Goal: Task Accomplishment & Management: Complete application form

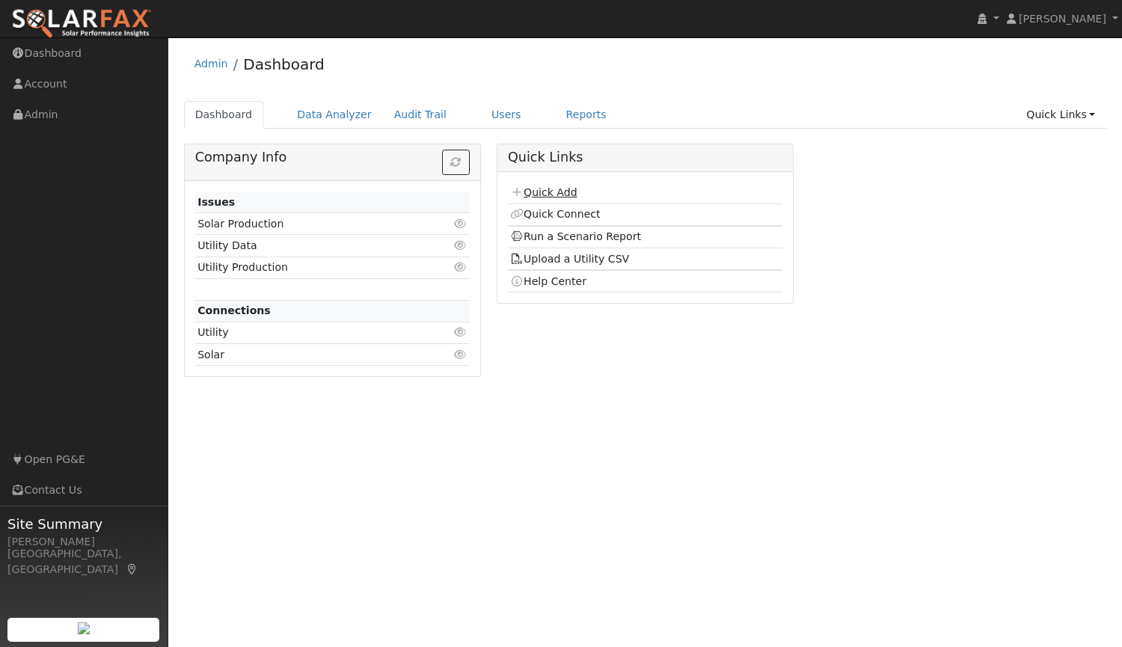
click at [553, 193] on link "Quick Add" at bounding box center [543, 192] width 67 height 12
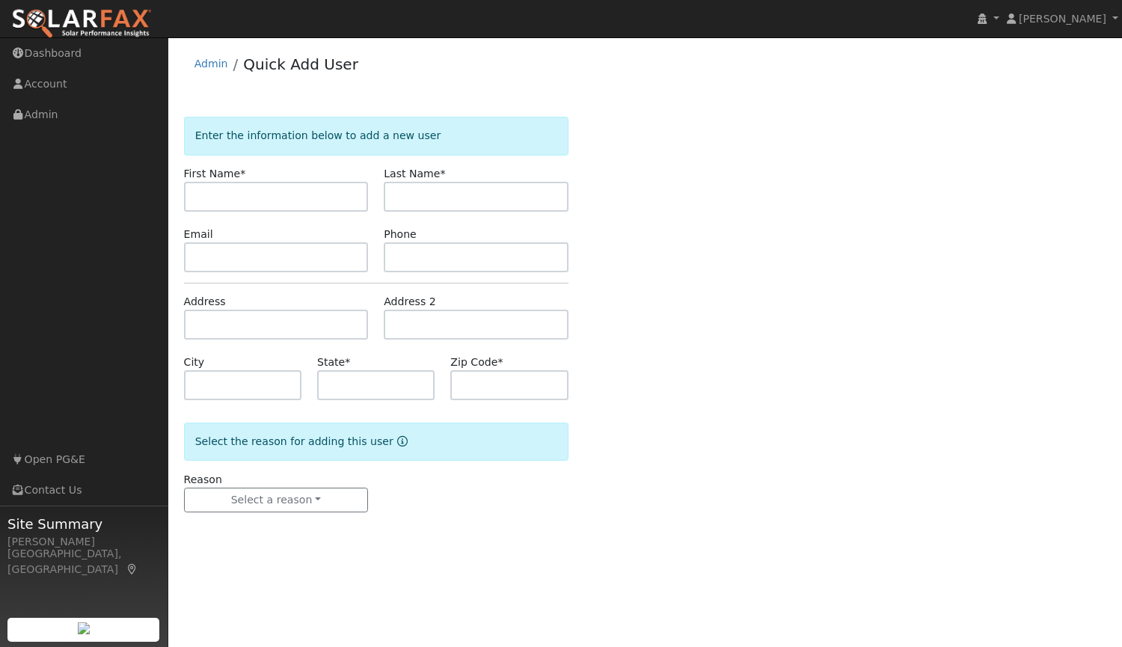
click at [314, 205] on input "text" at bounding box center [276, 197] width 185 height 30
type input "Grant"
type input "[PERSON_NAME]"
click at [277, 265] on input "text" at bounding box center [276, 257] width 185 height 30
paste input "[EMAIL_ADDRESS][DOMAIN_NAME]"
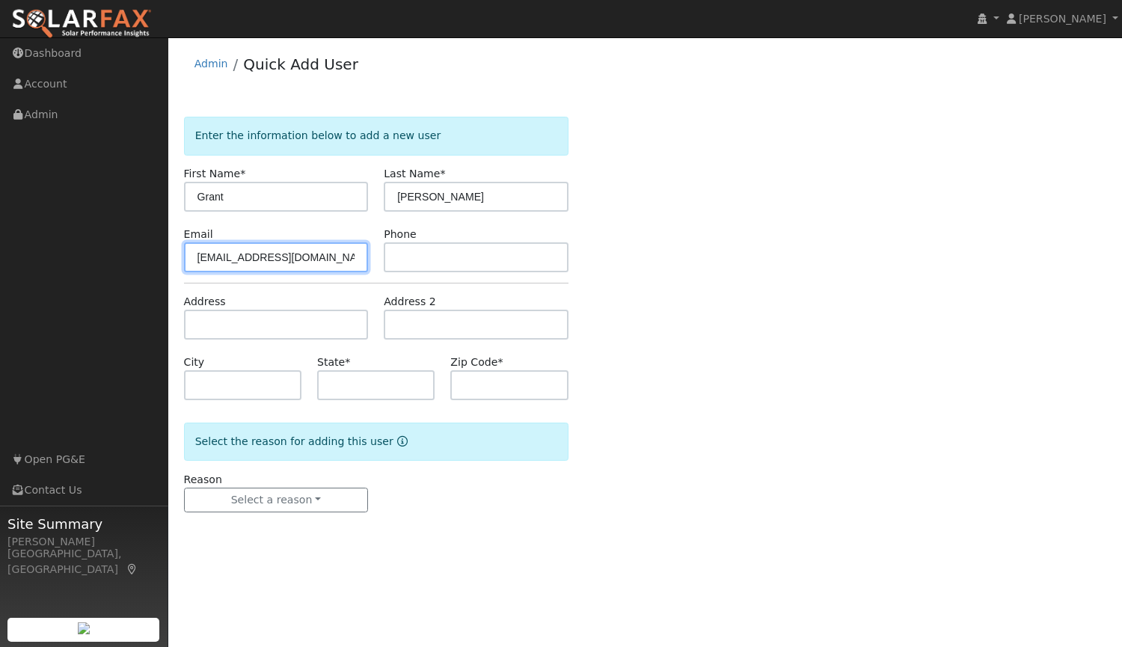
type input "[EMAIL_ADDRESS][DOMAIN_NAME]"
click at [423, 259] on input "text" at bounding box center [476, 257] width 185 height 30
click at [438, 262] on input "text" at bounding box center [476, 257] width 185 height 30
paste input "[PHONE_NUMBER]"
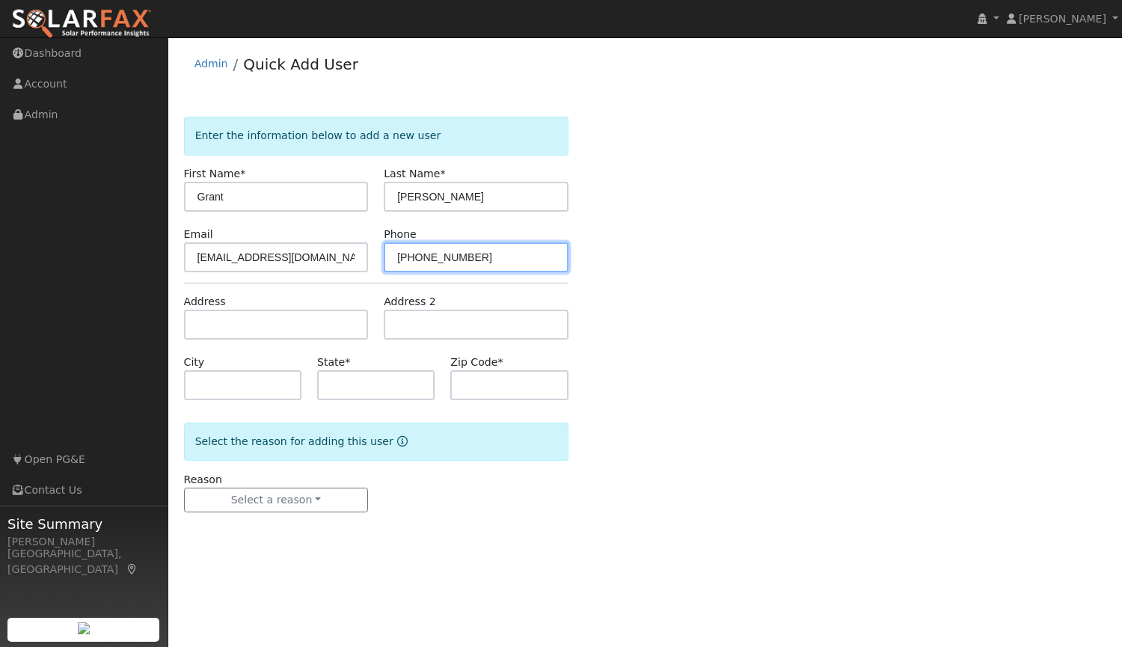
type input "[PHONE_NUMBER]"
click at [649, 263] on div "Enter the information below to add a new user First Name * [PERSON_NAME] Last N…" at bounding box center [645, 329] width 923 height 425
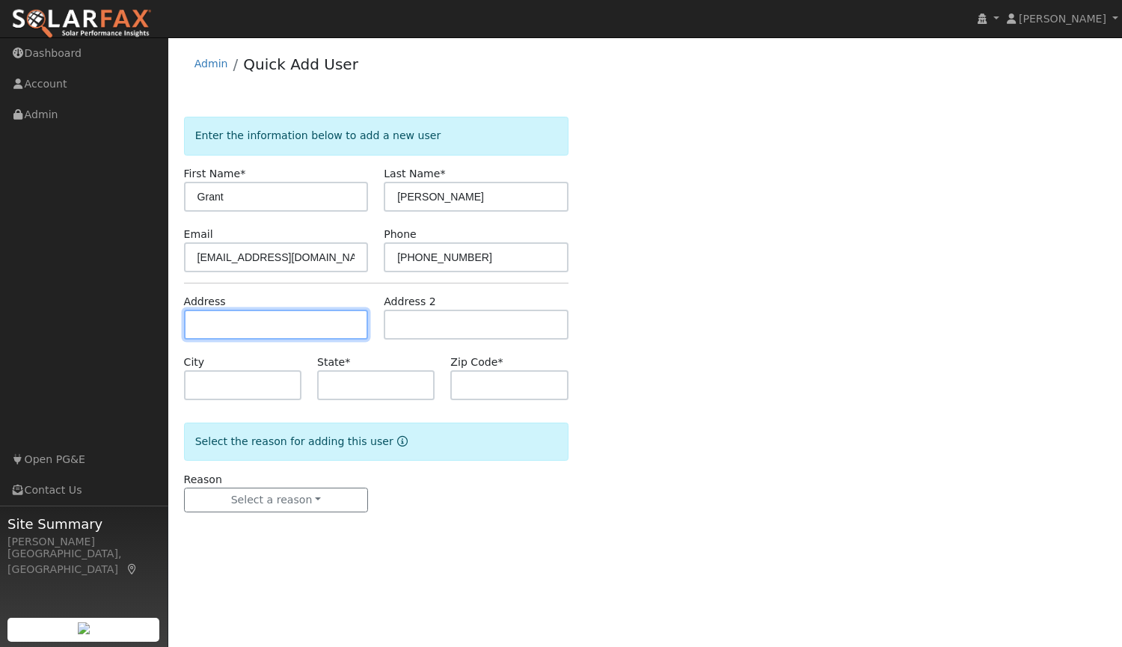
click at [269, 323] on input "text" at bounding box center [276, 325] width 185 height 30
click at [224, 318] on input "text" at bounding box center [276, 325] width 185 height 30
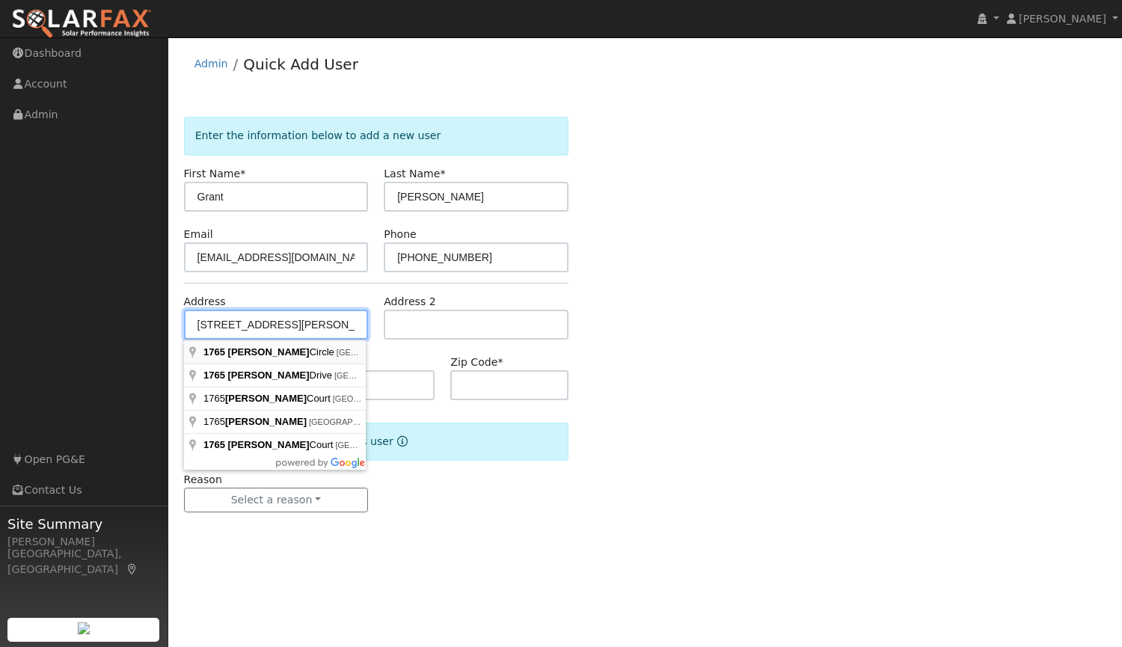
type input "1765 [PERSON_NAME] Circle"
type input "Auburn"
type input "CA"
type input "95603"
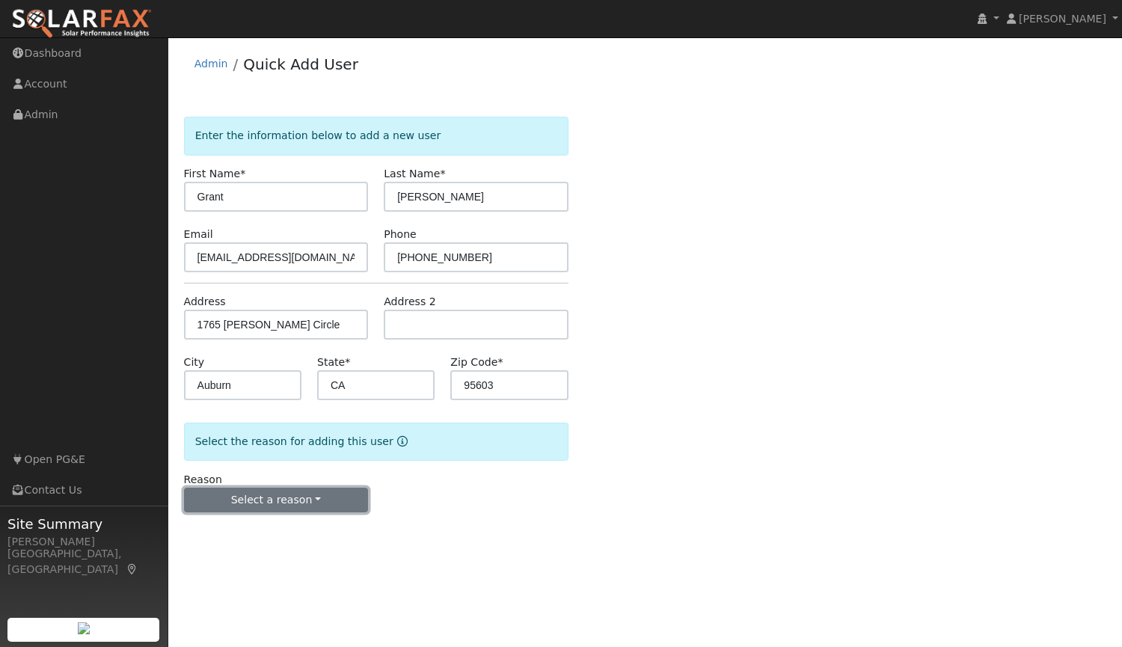
click at [274, 499] on button "Select a reason" at bounding box center [276, 500] width 185 height 25
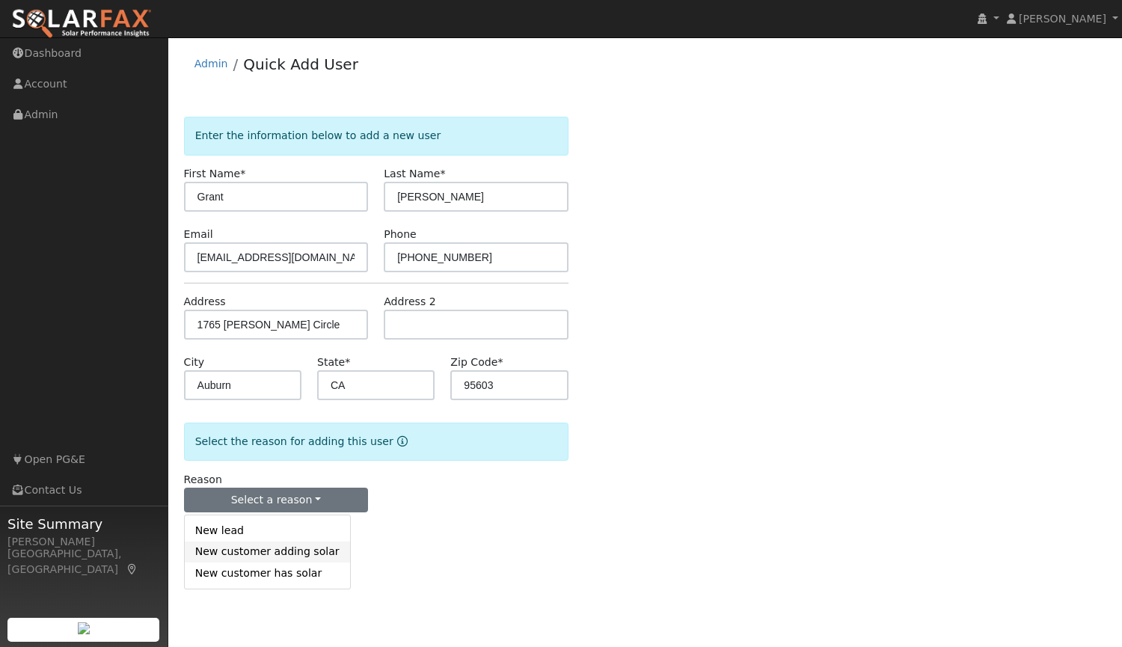
click at [288, 556] on link "New customer adding solar" at bounding box center [267, 551] width 165 height 21
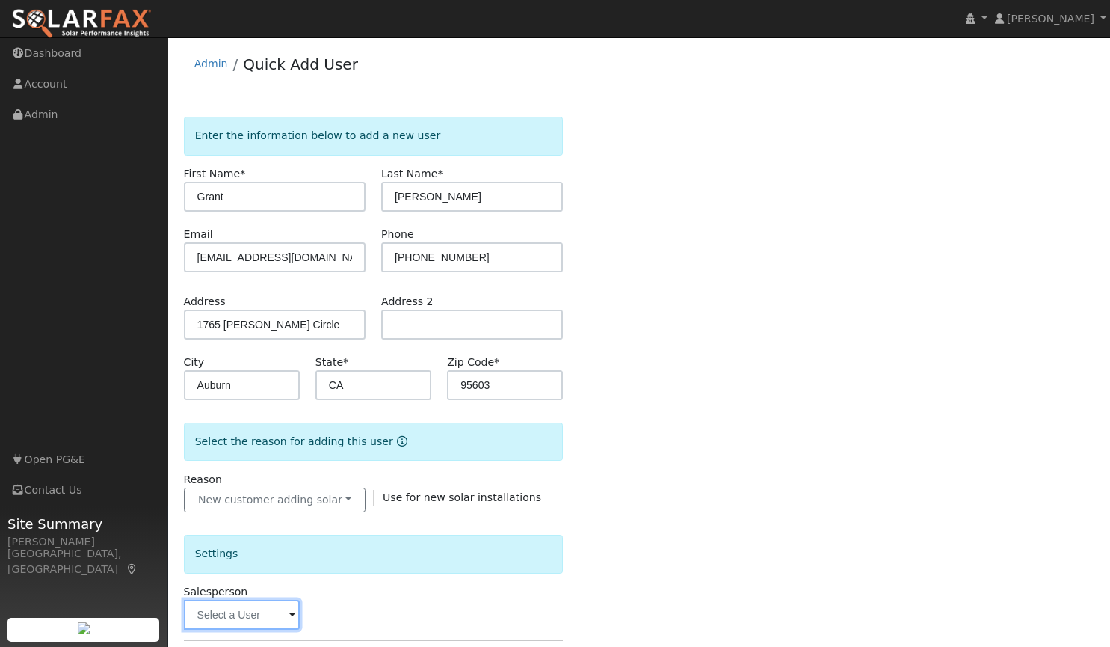
click at [268, 617] on input "text" at bounding box center [242, 615] width 116 height 30
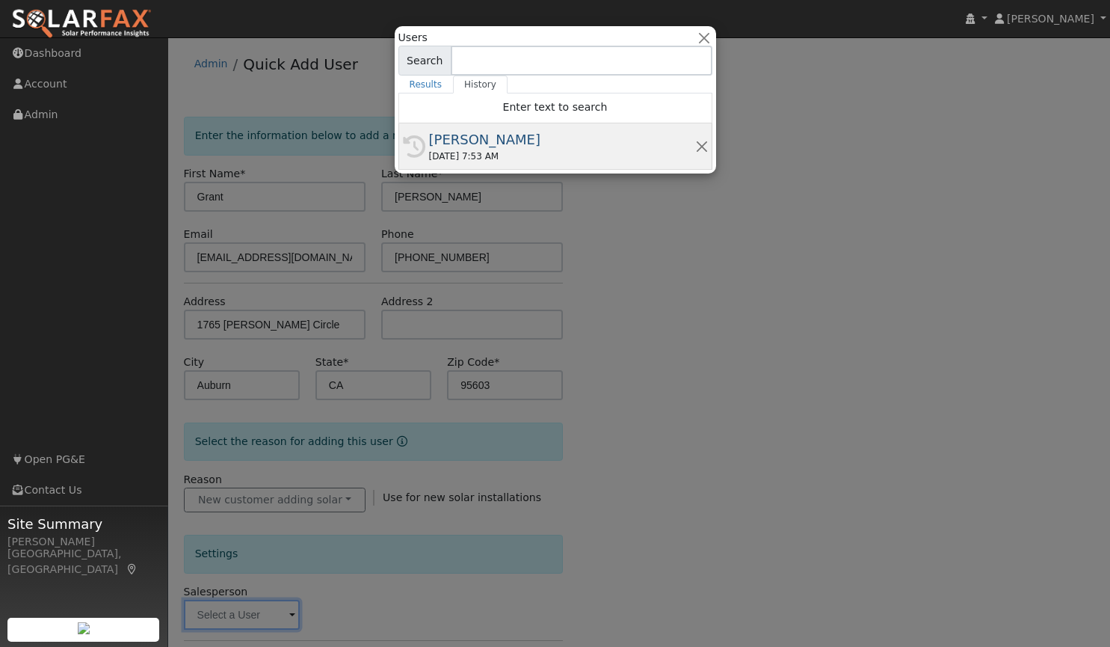
click at [472, 151] on div "08/28/2025 7:53 AM" at bounding box center [562, 156] width 266 height 13
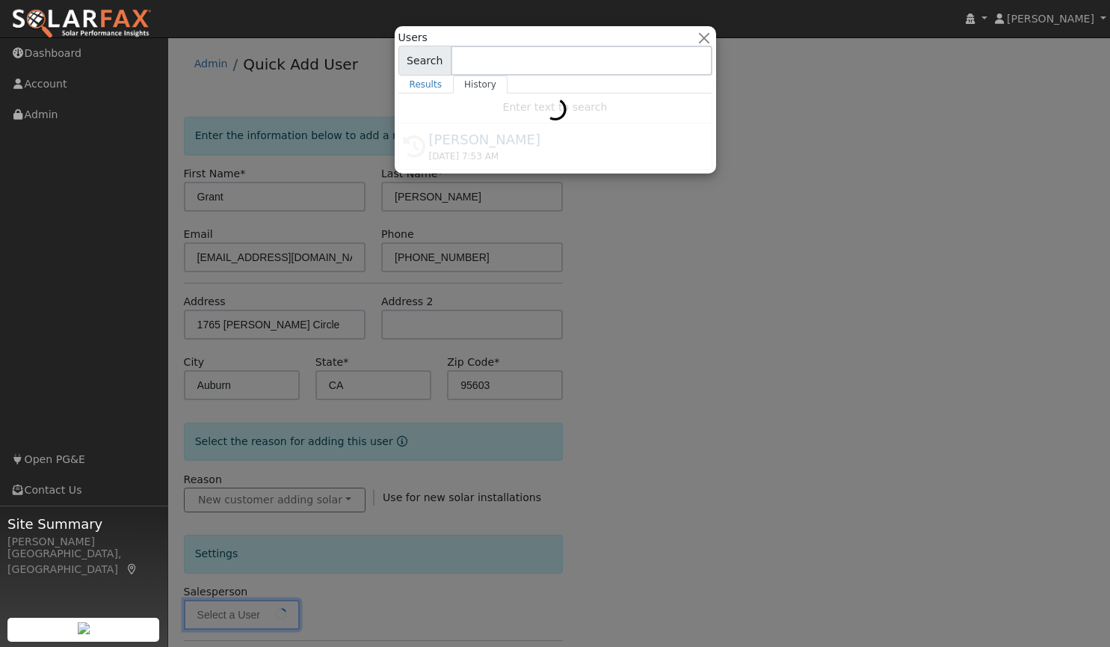
type input "[PERSON_NAME]"
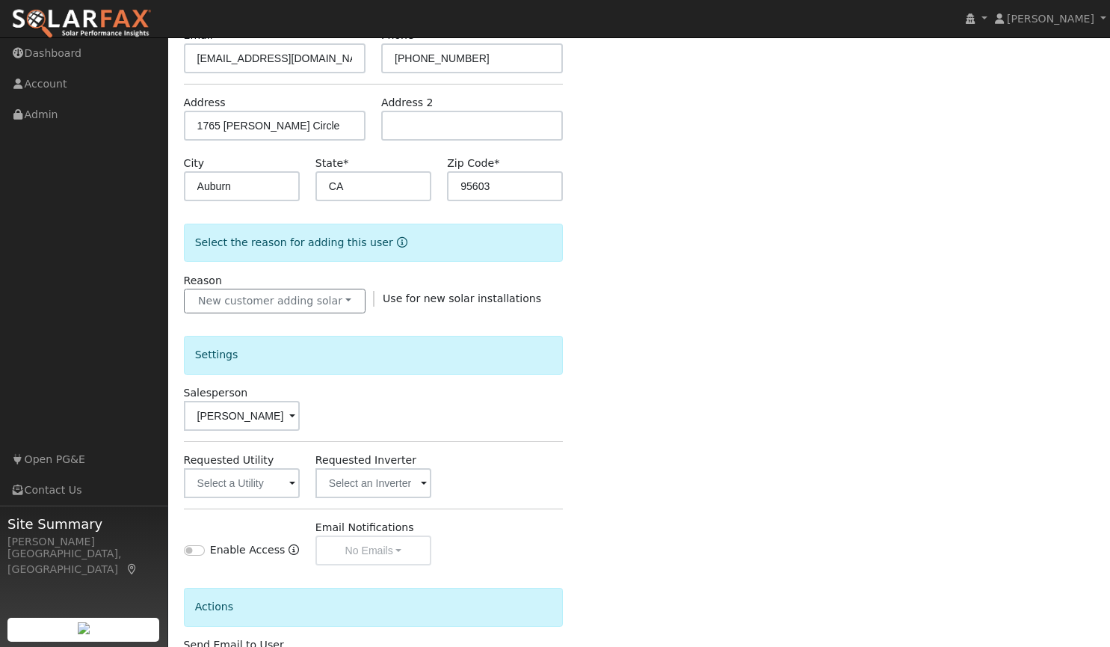
scroll to position [204, 0]
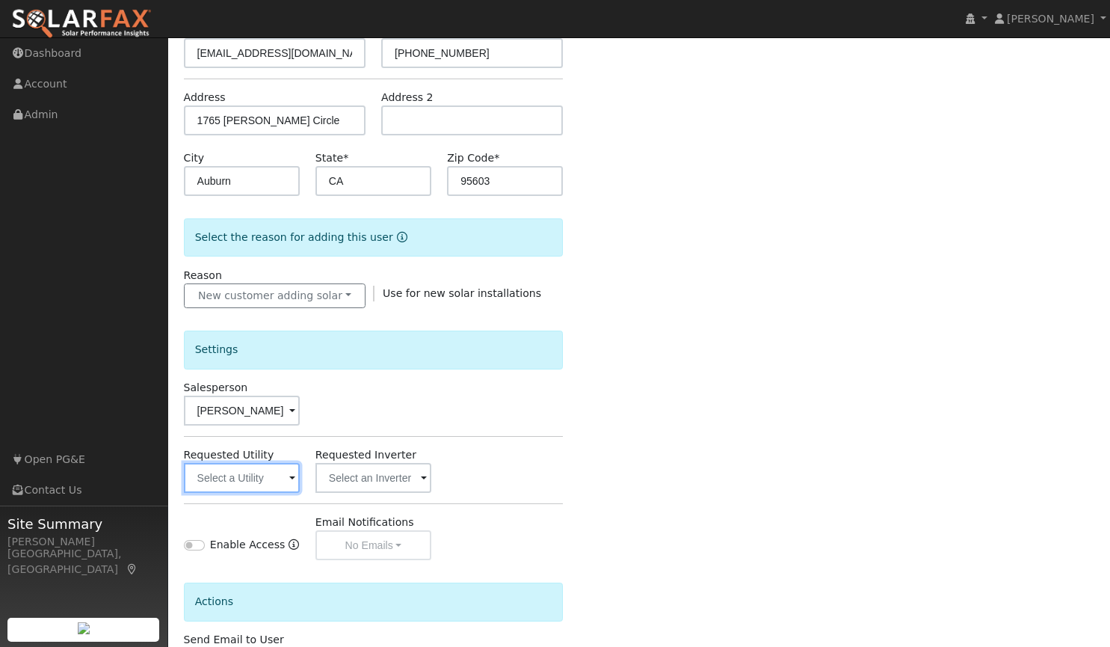
click at [256, 477] on input "text" at bounding box center [242, 478] width 116 height 30
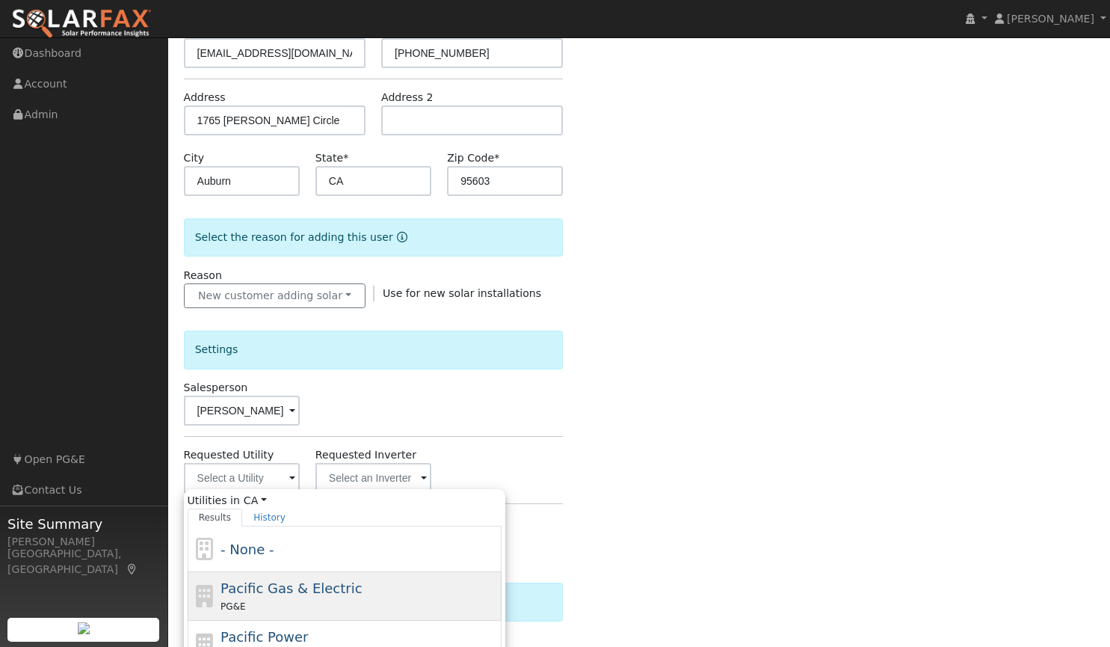
click at [277, 588] on span "Pacific Gas & Electric" at bounding box center [291, 588] width 141 height 16
type input "Pacific Gas & Electric"
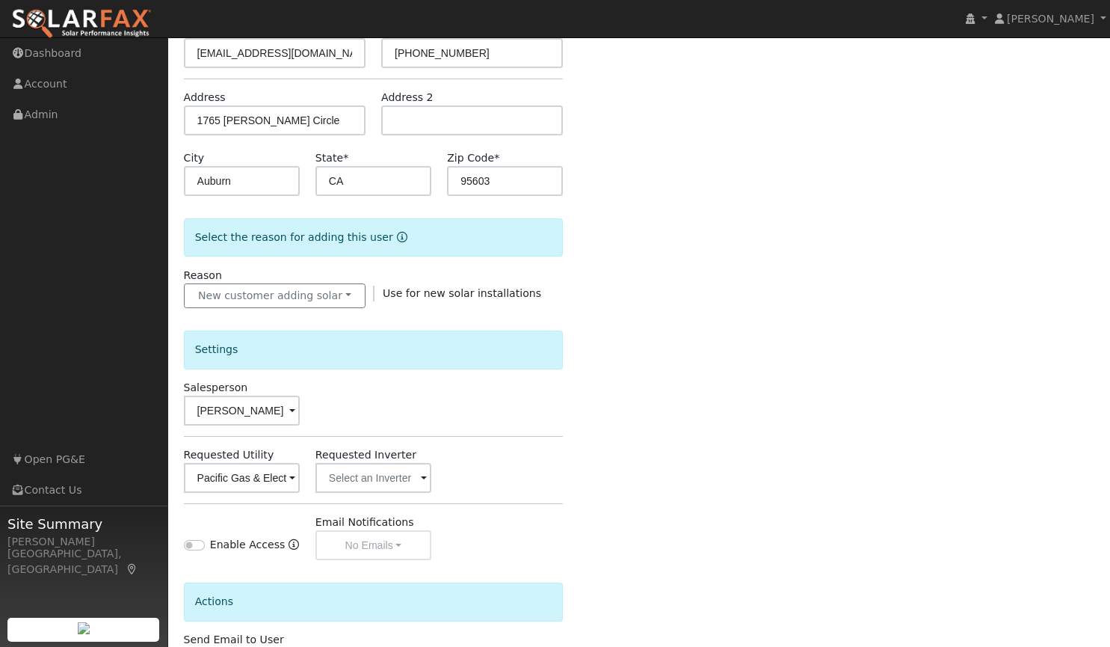
scroll to position [319, 0]
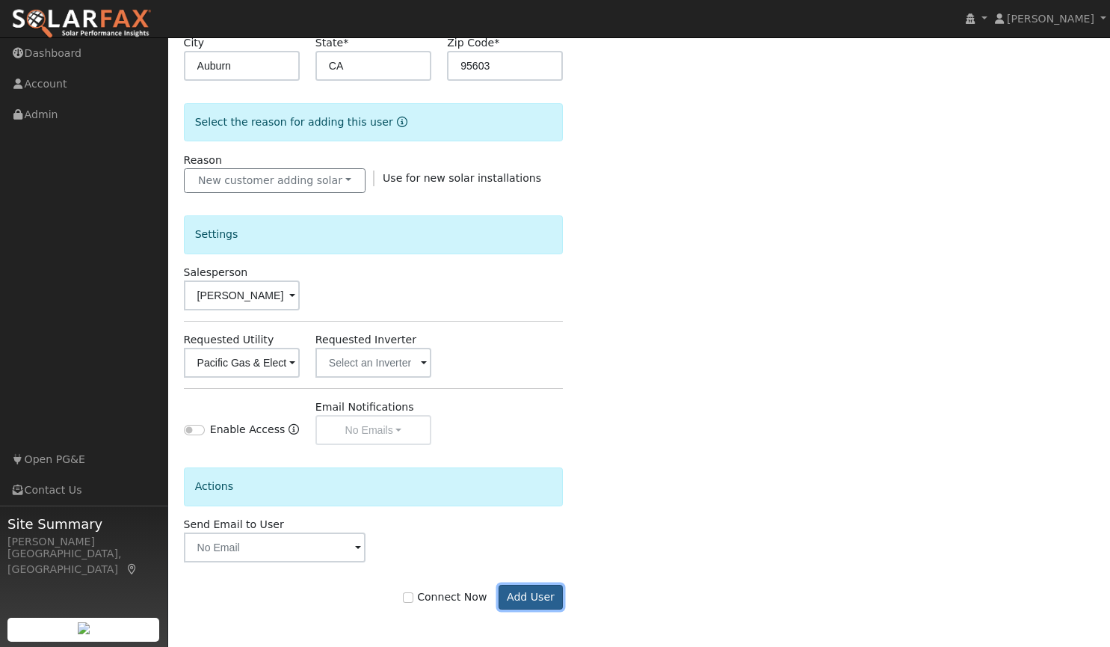
click at [534, 602] on button "Add User" at bounding box center [531, 597] width 65 height 25
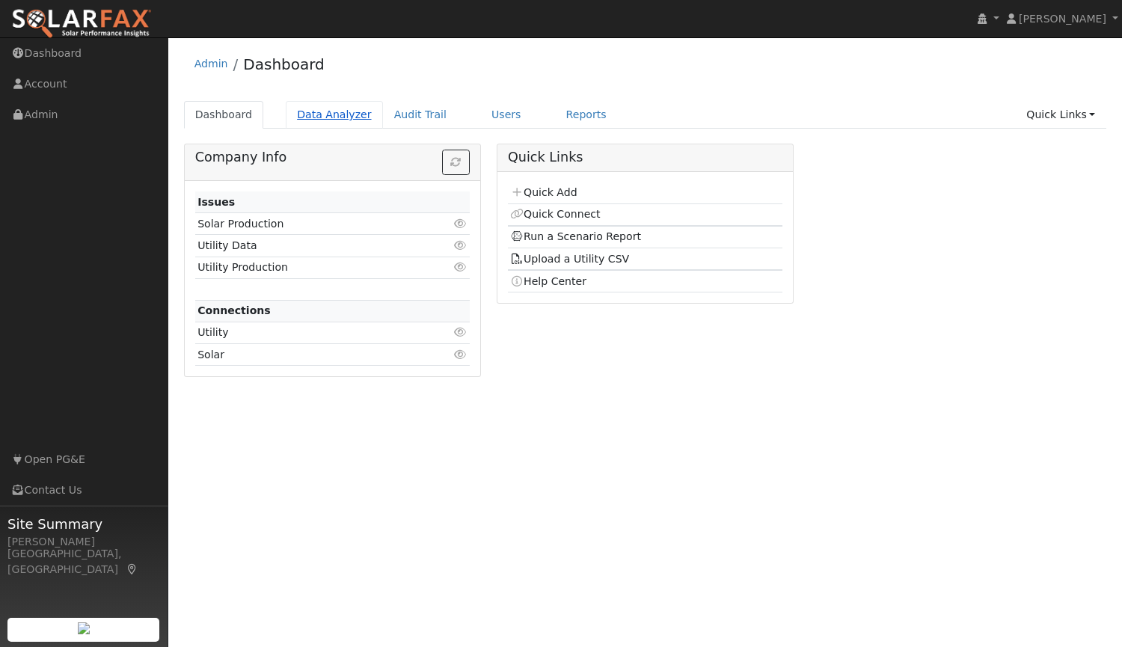
click at [318, 119] on link "Data Analyzer" at bounding box center [334, 115] width 97 height 28
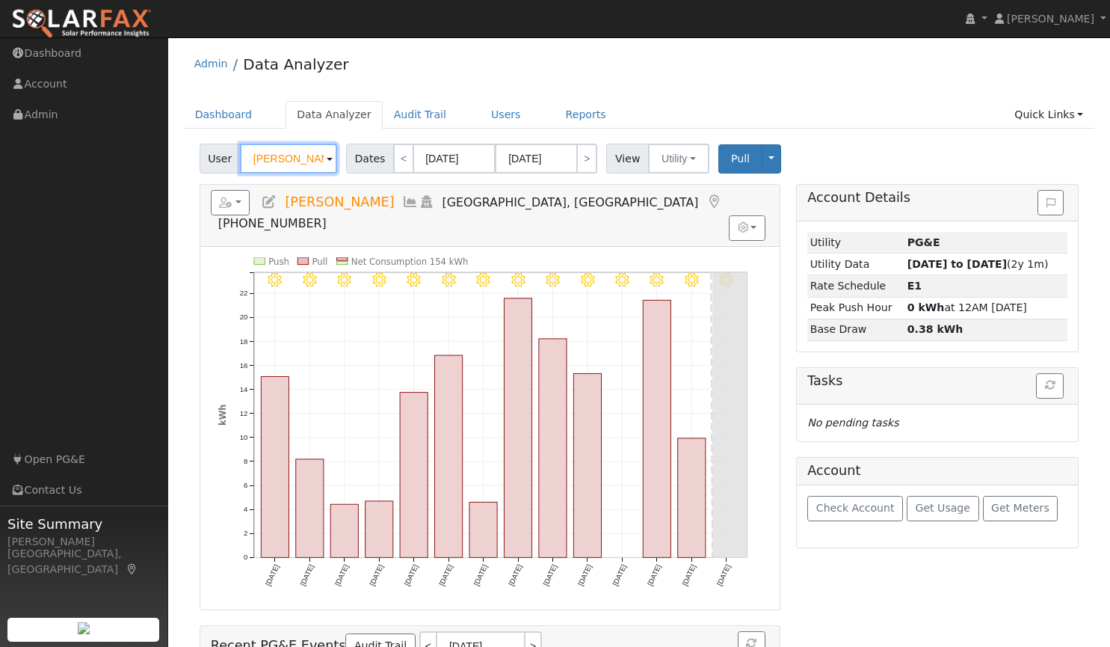
click at [316, 161] on input "Tim Digiordano" at bounding box center [288, 159] width 97 height 30
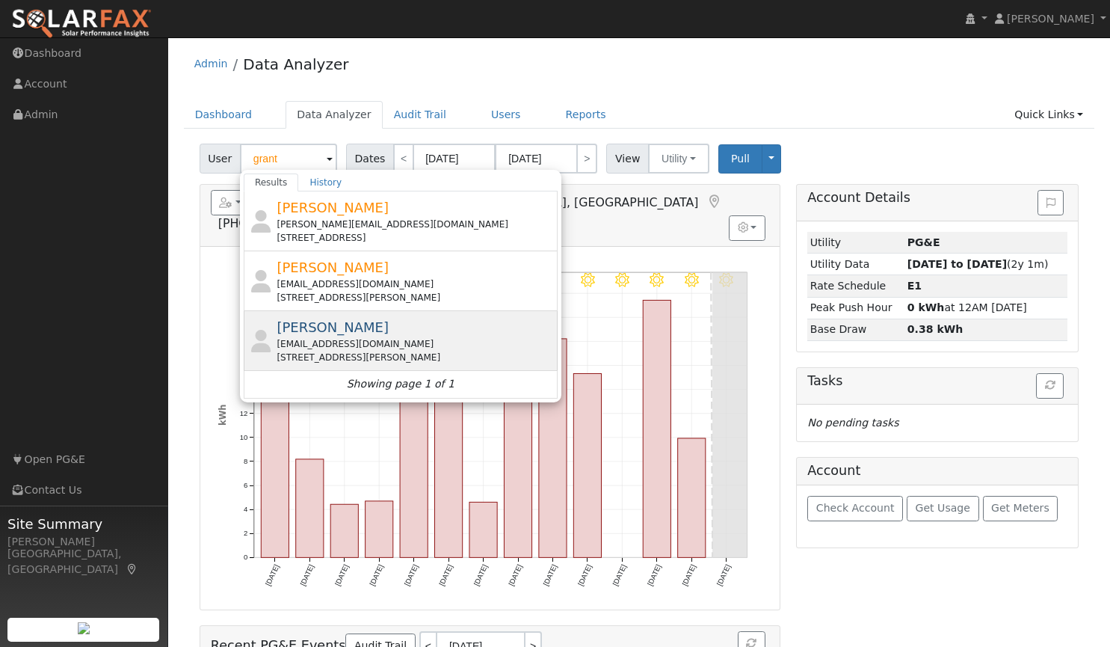
click at [298, 339] on div "fowlergrant54@gmail.com" at bounding box center [415, 343] width 277 height 13
type input "[PERSON_NAME]"
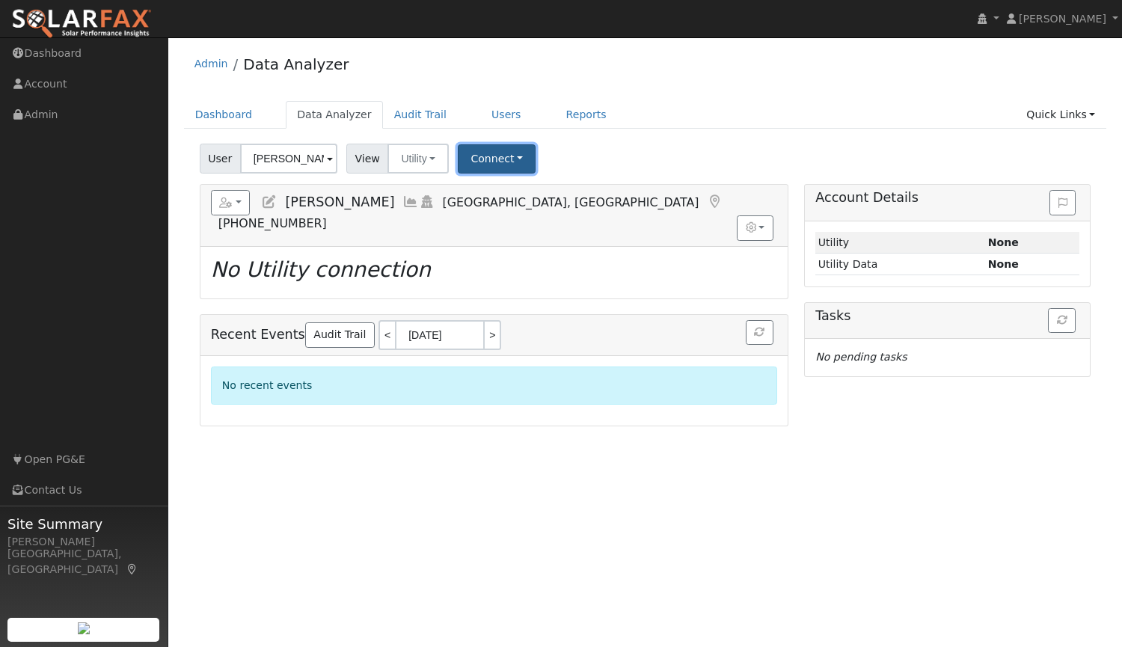
click at [497, 156] on button "Connect" at bounding box center [497, 158] width 78 height 29
click at [499, 227] on link "Quick Connect" at bounding box center [517, 223] width 117 height 21
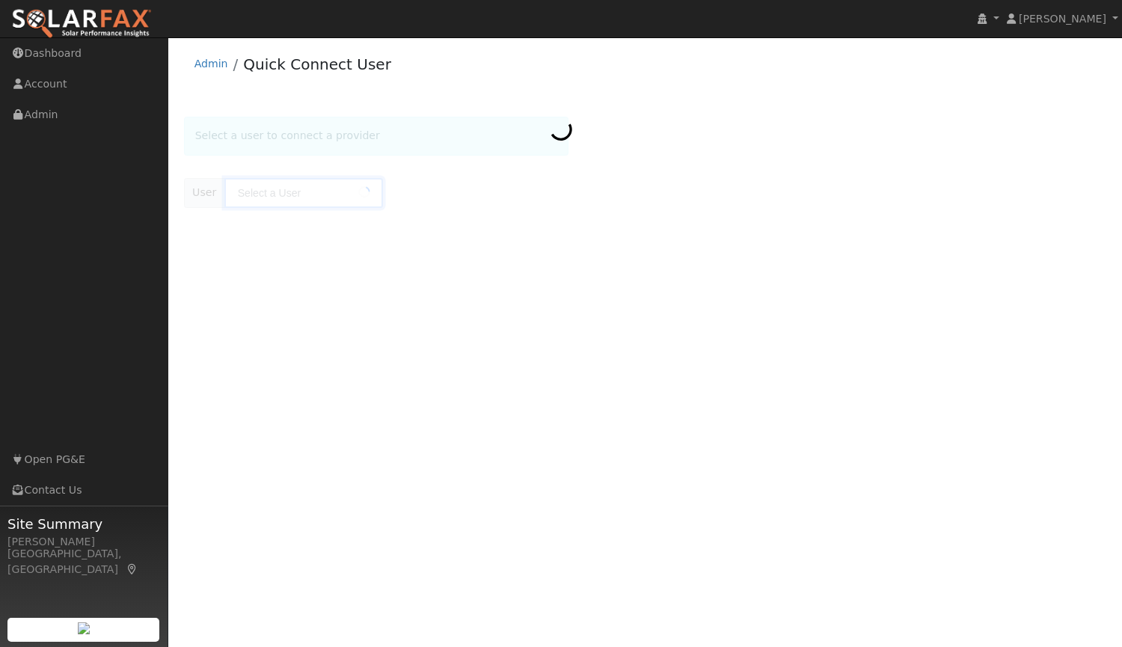
type input "[PERSON_NAME]"
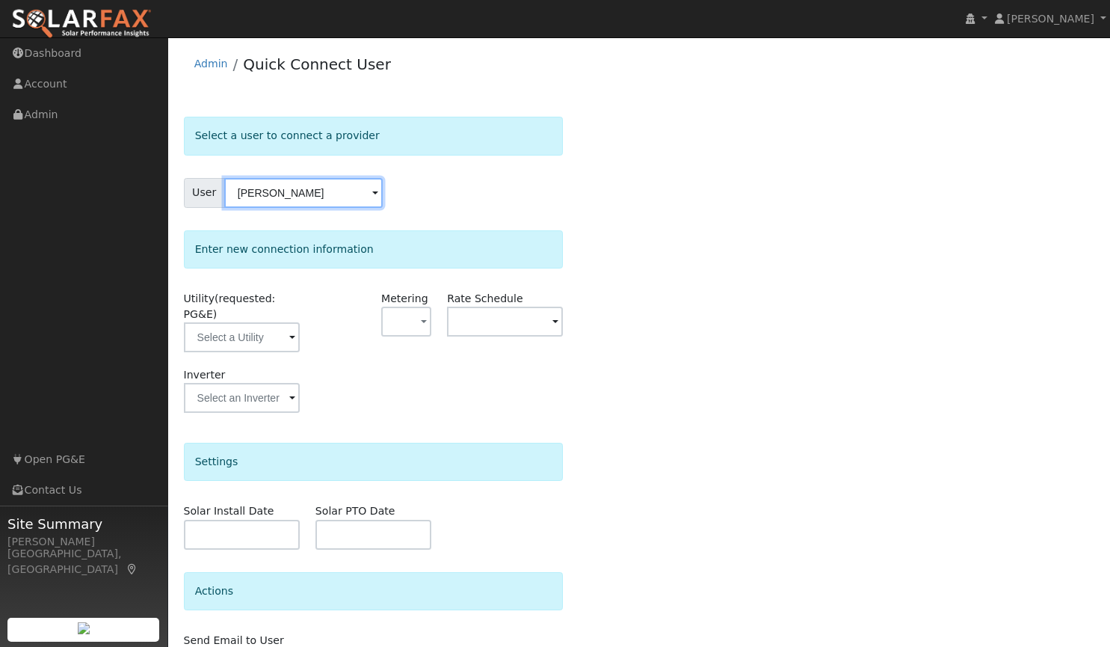
scroll to position [78, 0]
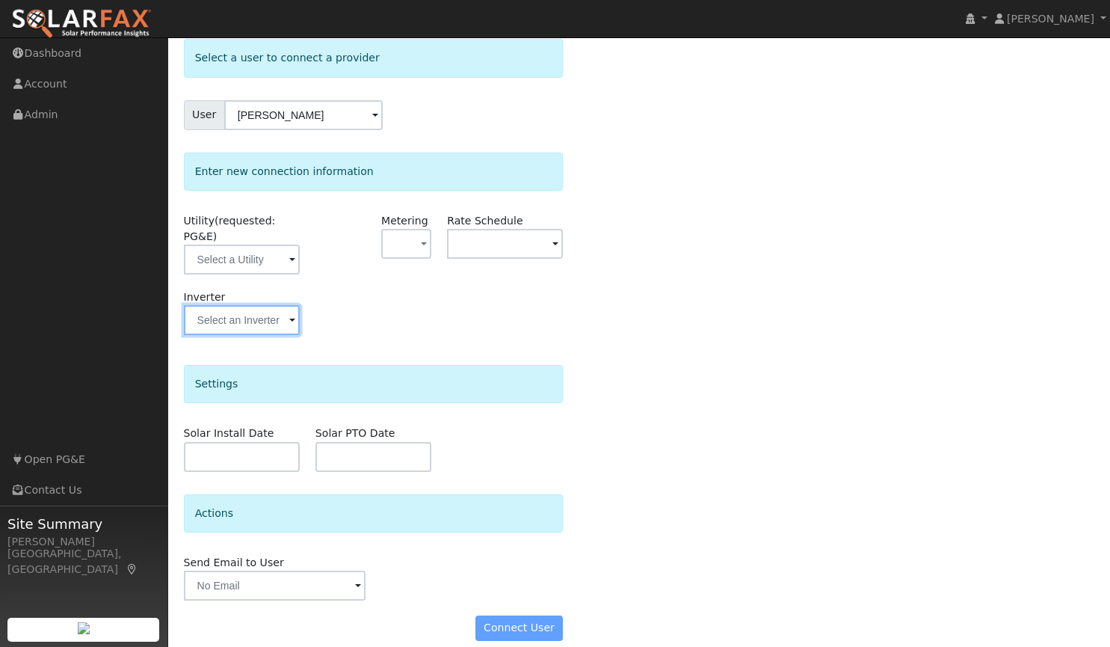
click at [251, 274] on input "text" at bounding box center [242, 259] width 116 height 30
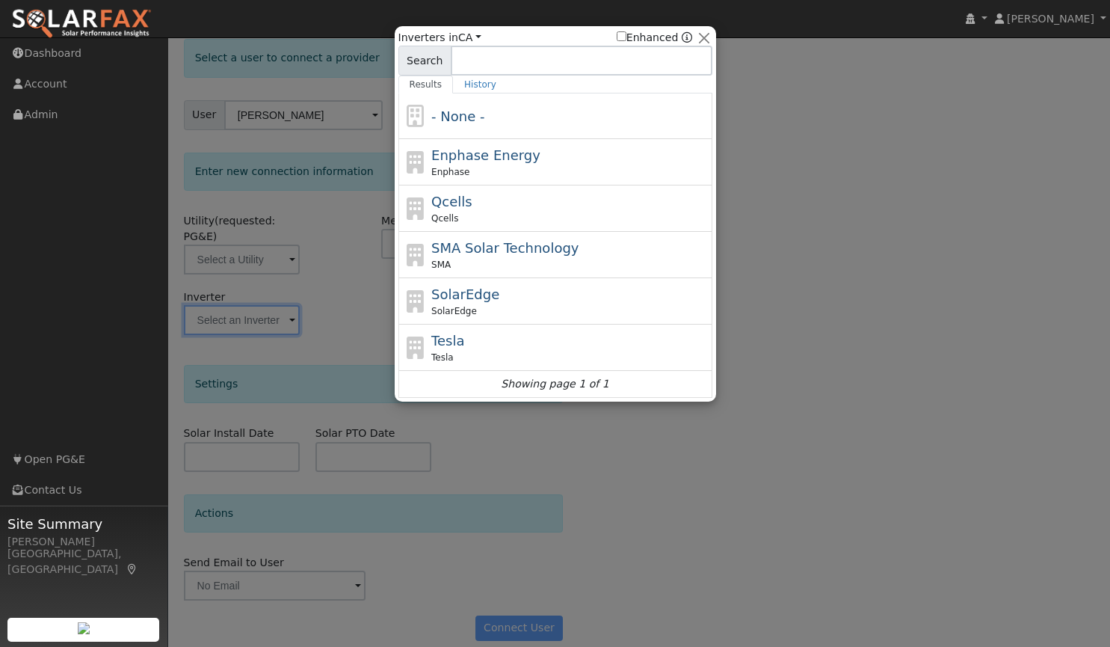
click at [242, 244] on div at bounding box center [555, 323] width 1110 height 647
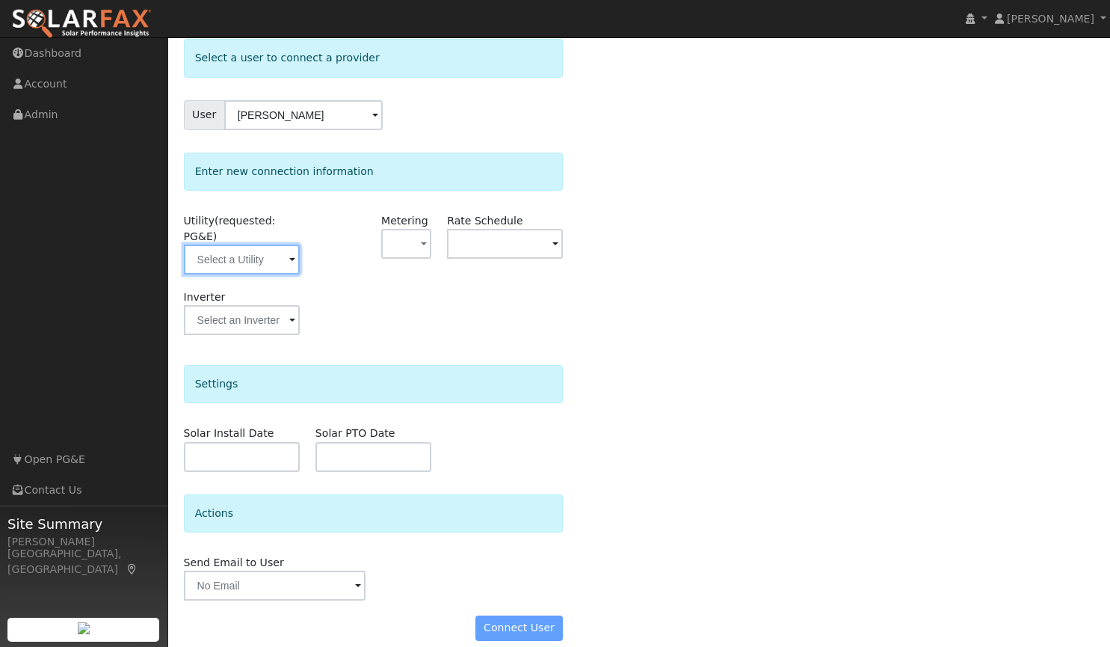
click at [242, 244] on input "text" at bounding box center [242, 259] width 116 height 30
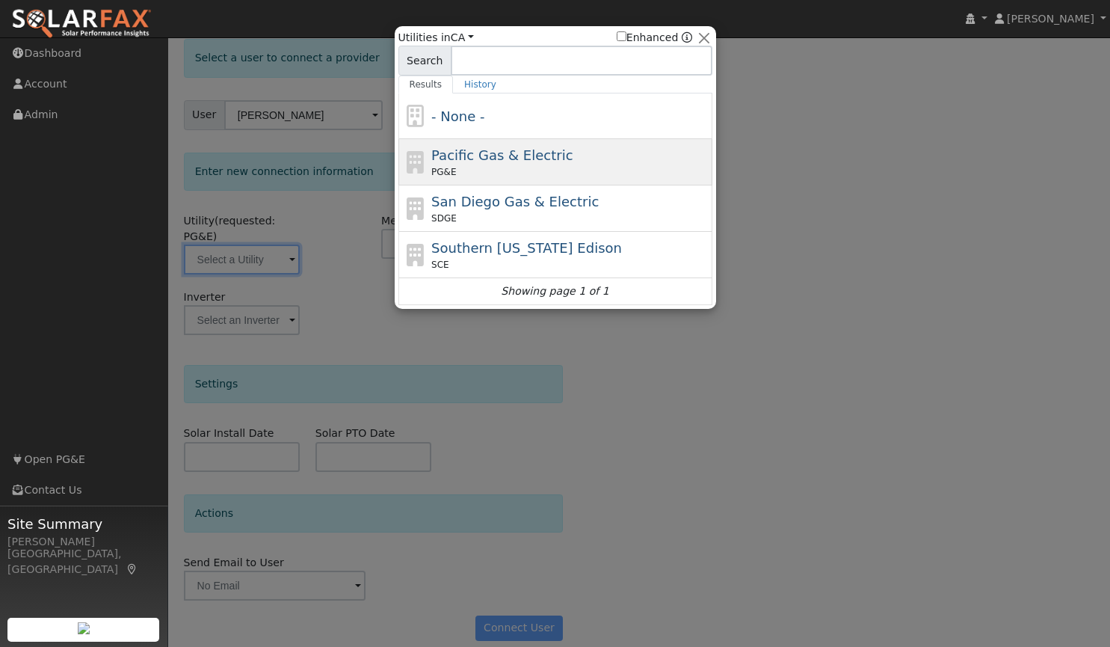
click at [455, 165] on div "PG&E" at bounding box center [569, 171] width 277 height 13
type input "PG&E"
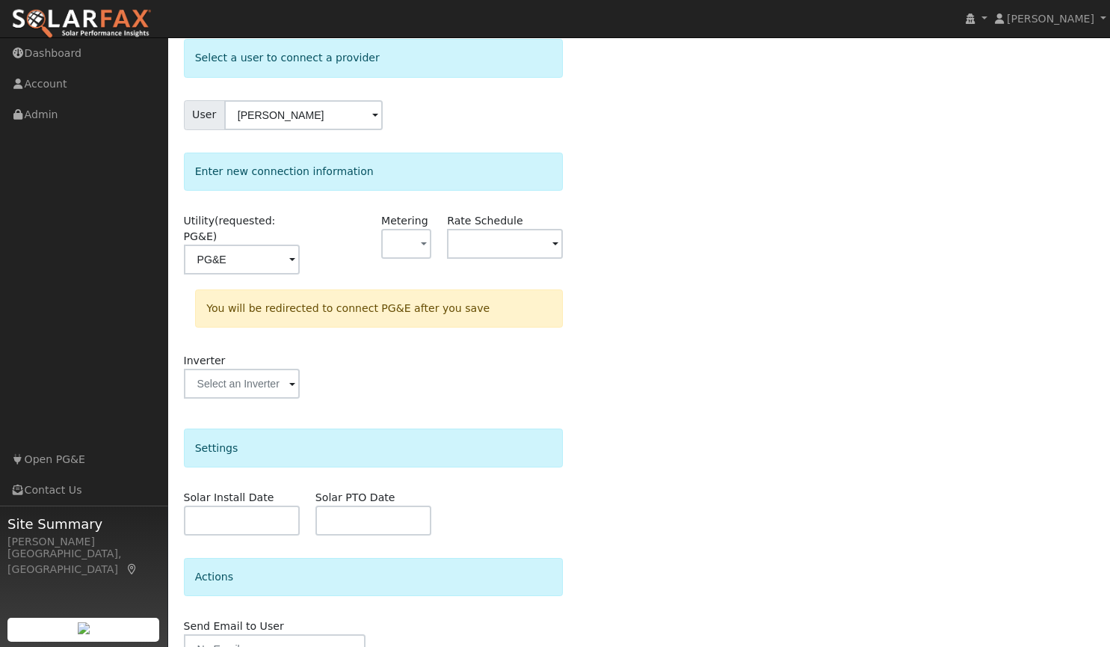
scroll to position [142, 0]
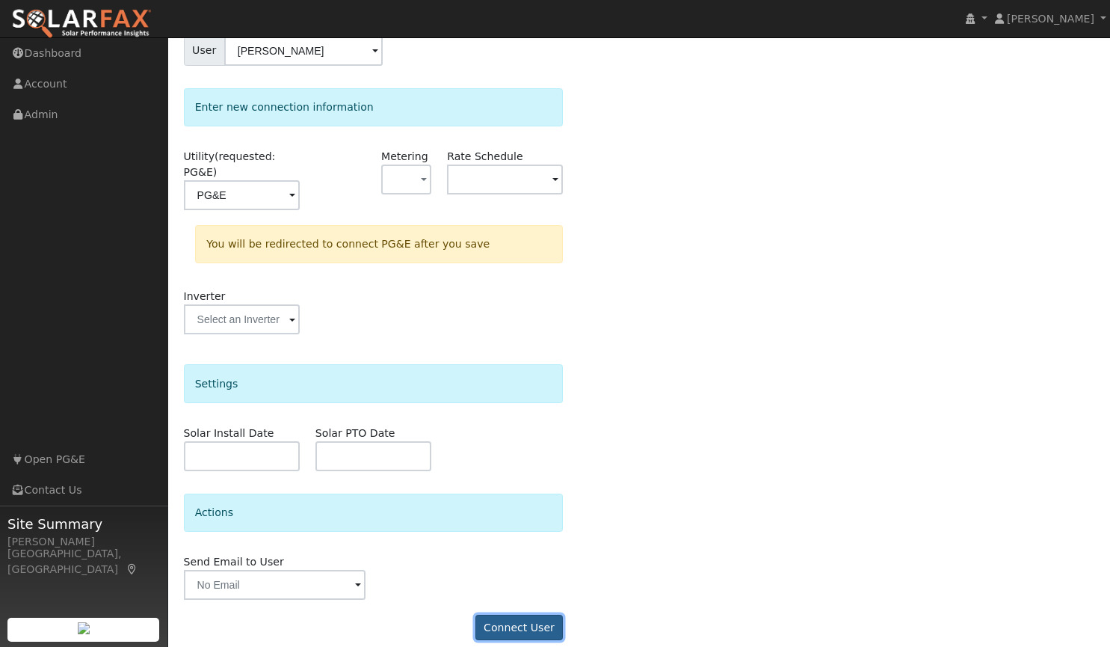
click at [535, 615] on button "Connect User" at bounding box center [520, 627] width 88 height 25
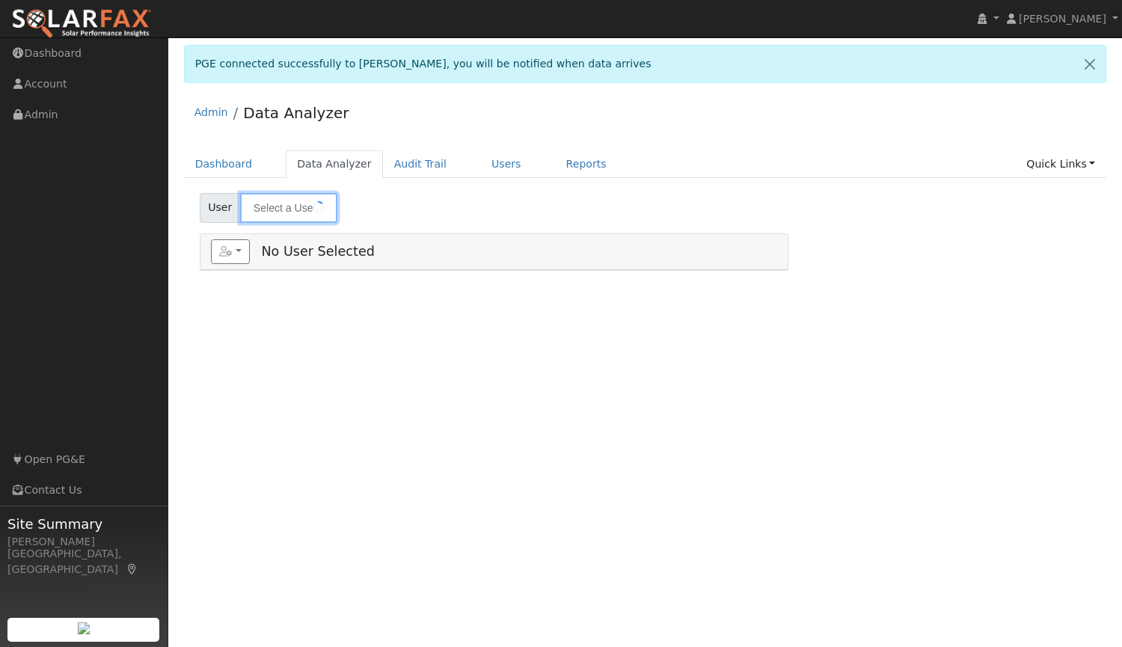
type input "[PERSON_NAME]"
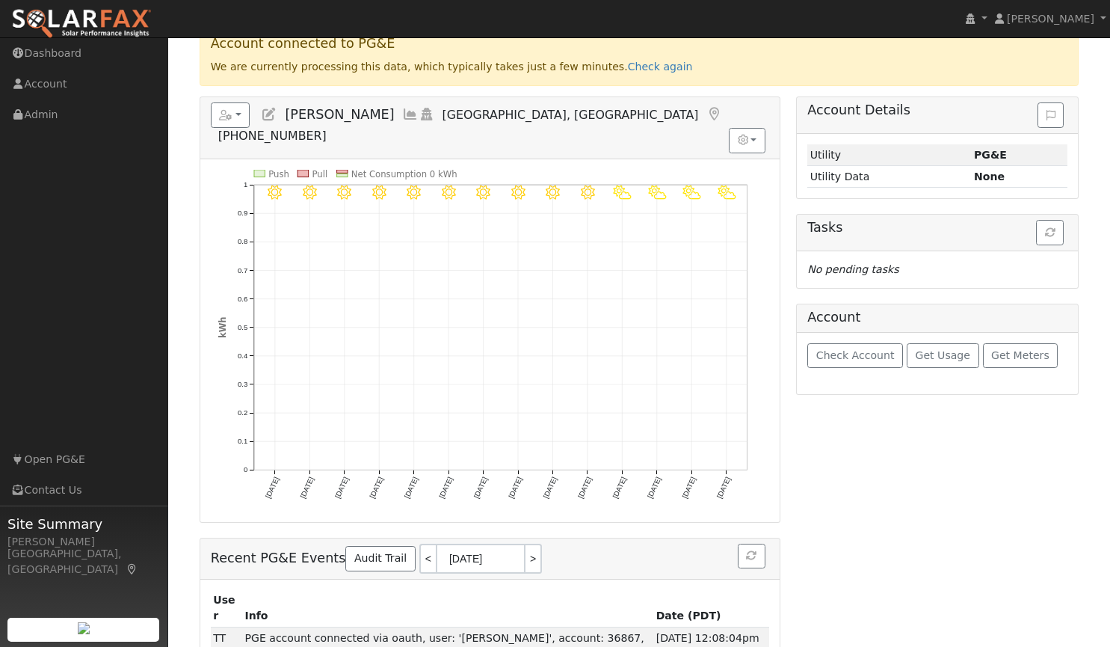
scroll to position [128, 0]
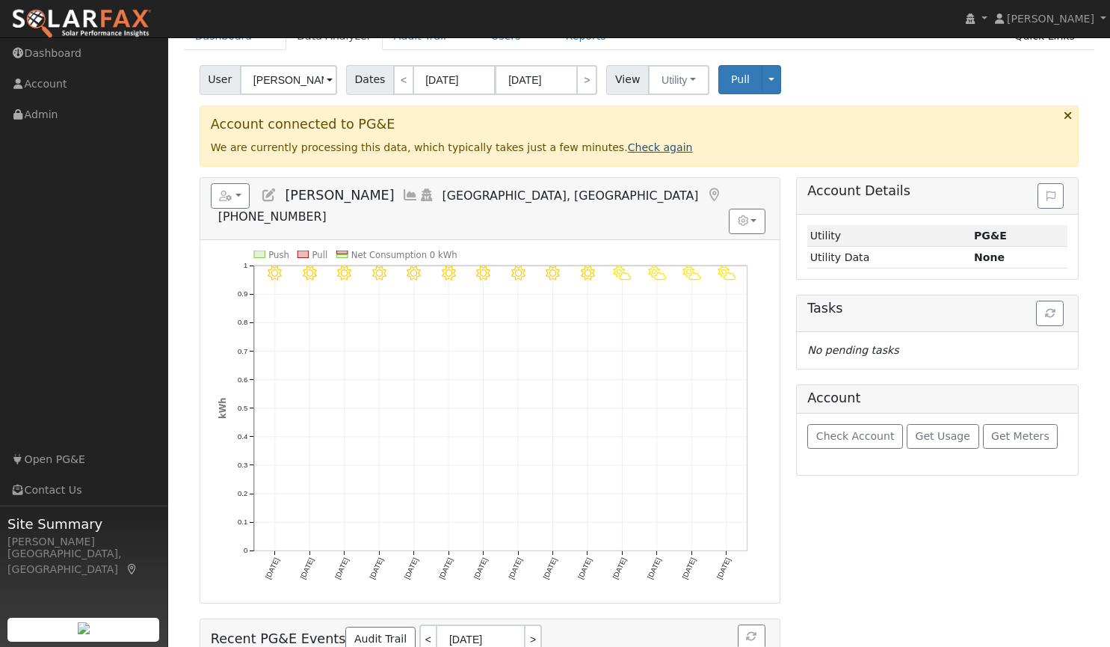
click at [628, 152] on link "Check again" at bounding box center [660, 147] width 65 height 12
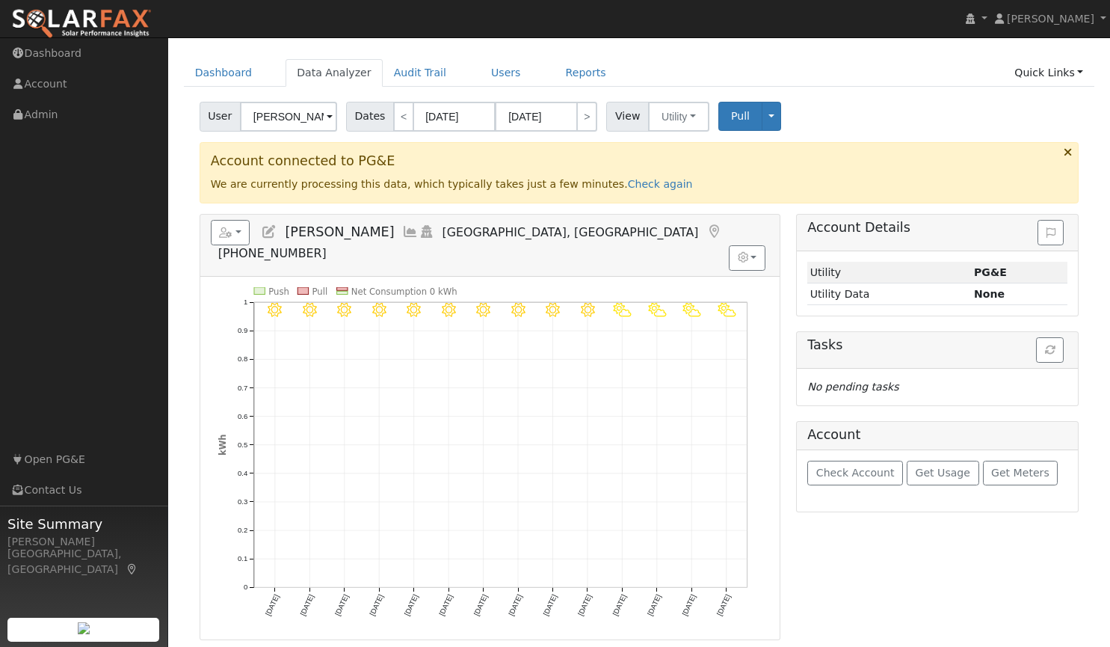
scroll to position [93, 0]
click at [628, 185] on link "Check again" at bounding box center [660, 182] width 65 height 12
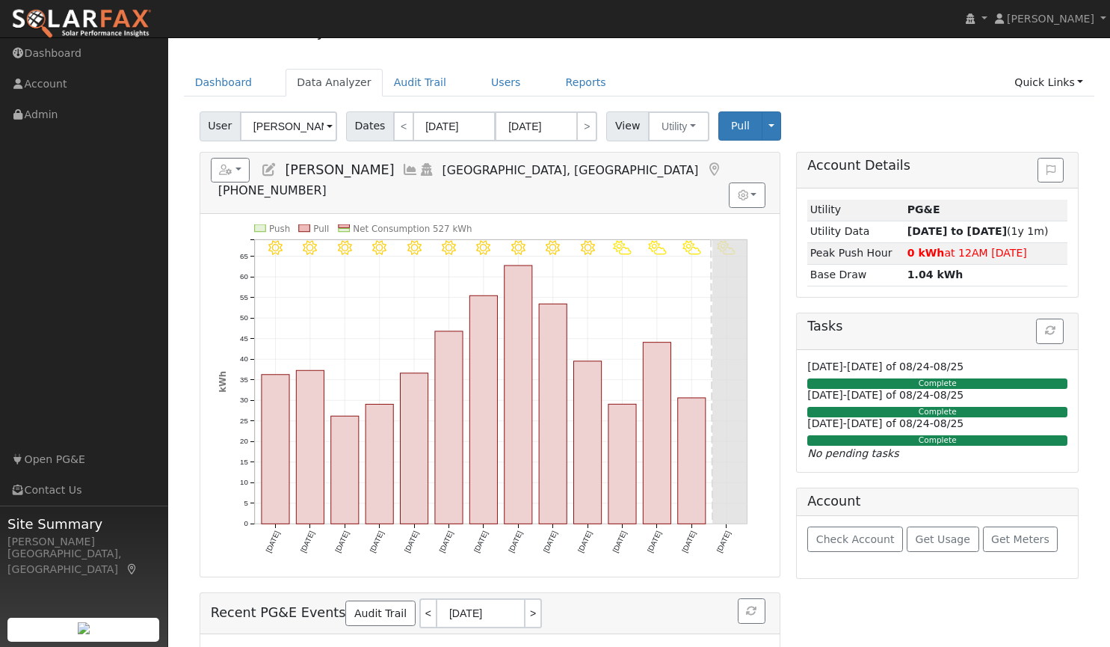
scroll to position [85, 0]
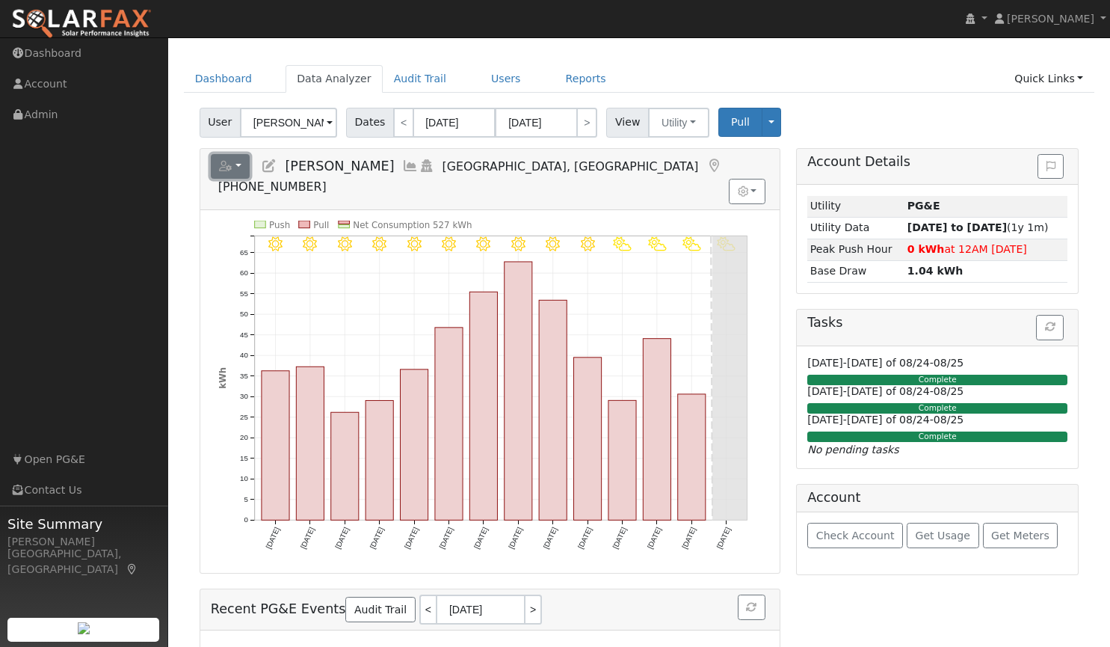
click at [238, 167] on button "button" at bounding box center [231, 166] width 40 height 25
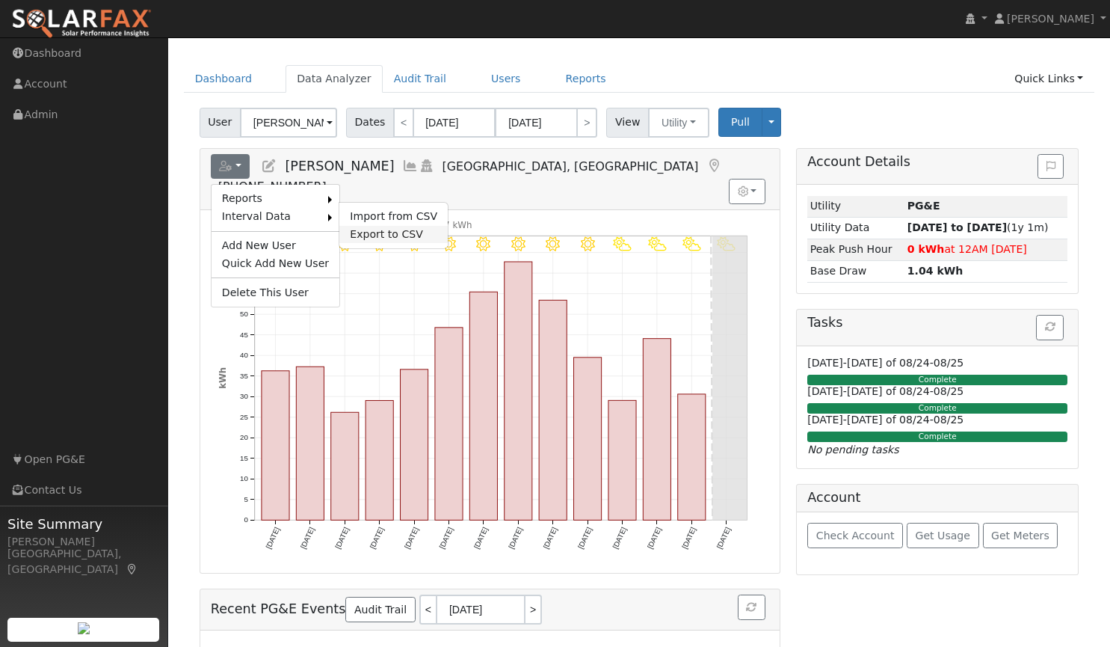
click at [352, 232] on link "Export to CSV" at bounding box center [393, 235] width 108 height 18
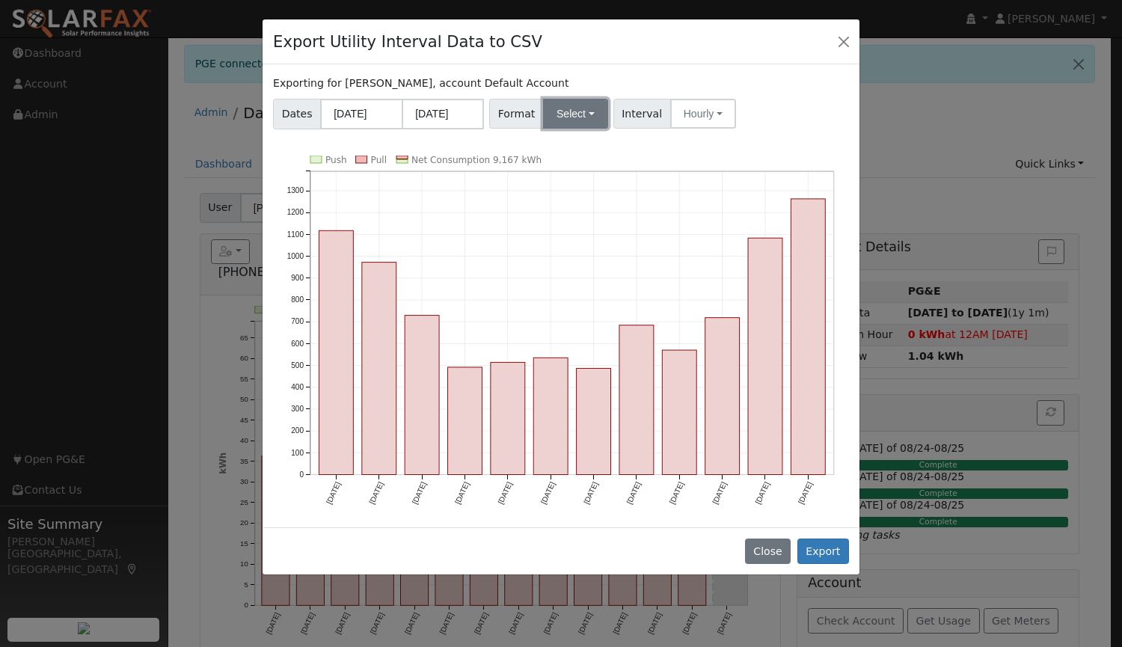
click at [559, 117] on button "Select" at bounding box center [575, 114] width 65 height 30
click at [557, 251] on link "Aurora" at bounding box center [592, 242] width 107 height 21
click at [672, 120] on button "Hourly" at bounding box center [705, 114] width 66 height 30
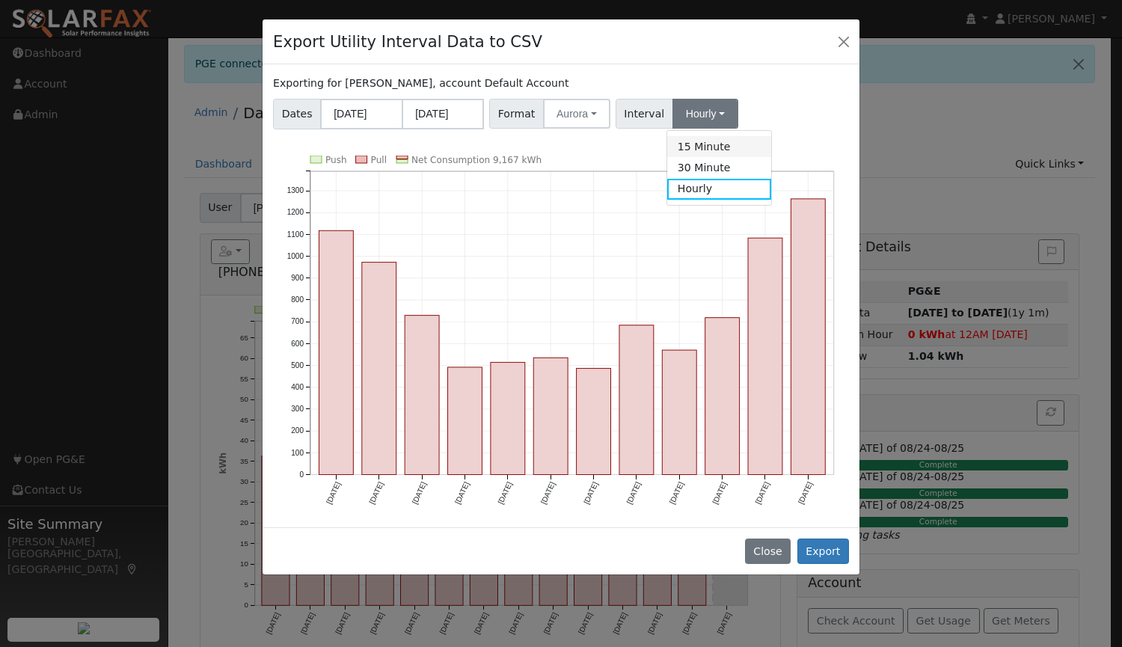
click at [668, 150] on link "15 Minute" at bounding box center [719, 146] width 104 height 21
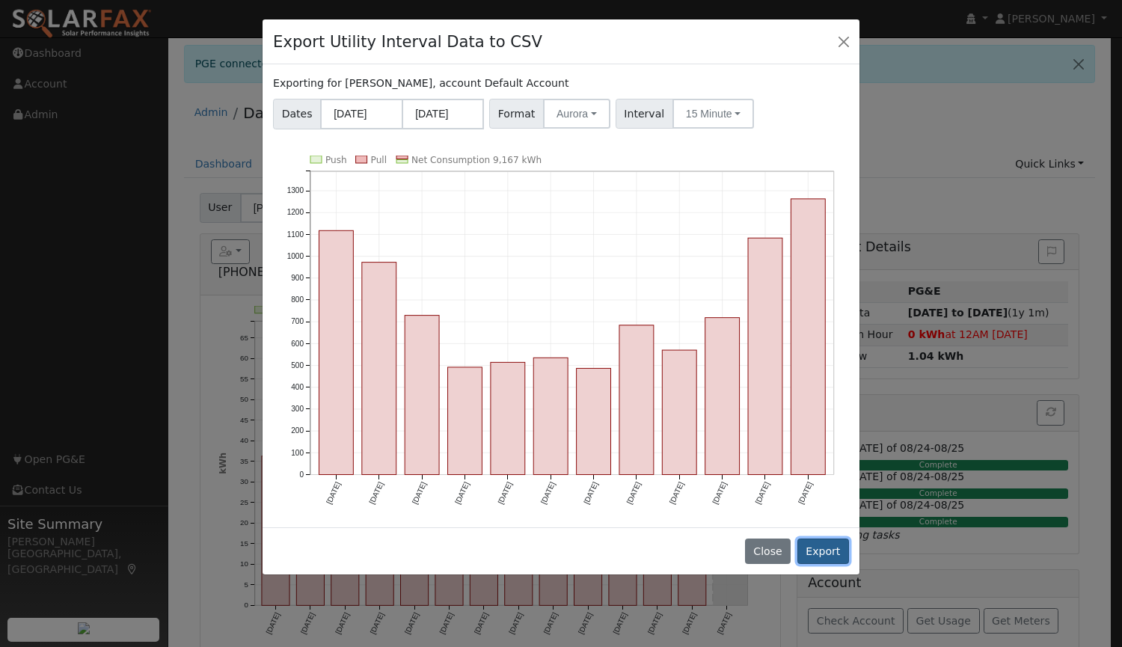
click at [818, 538] on button "Export" at bounding box center [823, 550] width 52 height 25
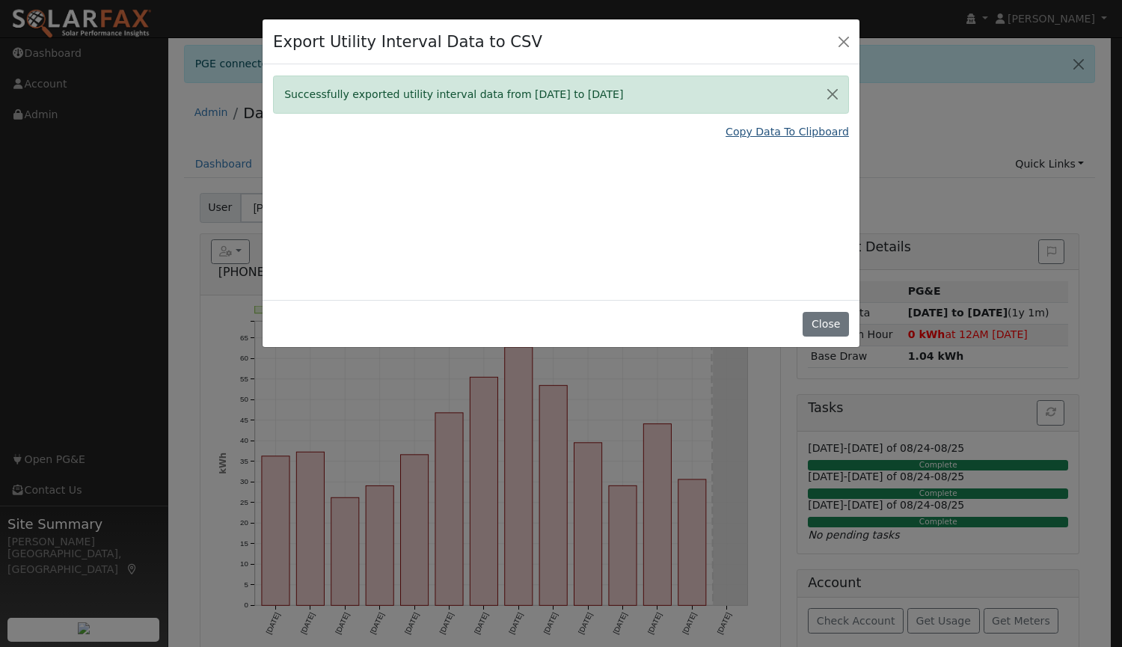
click at [758, 132] on link "Copy Data To Clipboard" at bounding box center [786, 132] width 123 height 16
click at [755, 134] on link "Copy Data To Clipboard" at bounding box center [786, 132] width 123 height 16
click at [827, 326] on button "Close" at bounding box center [825, 324] width 46 height 25
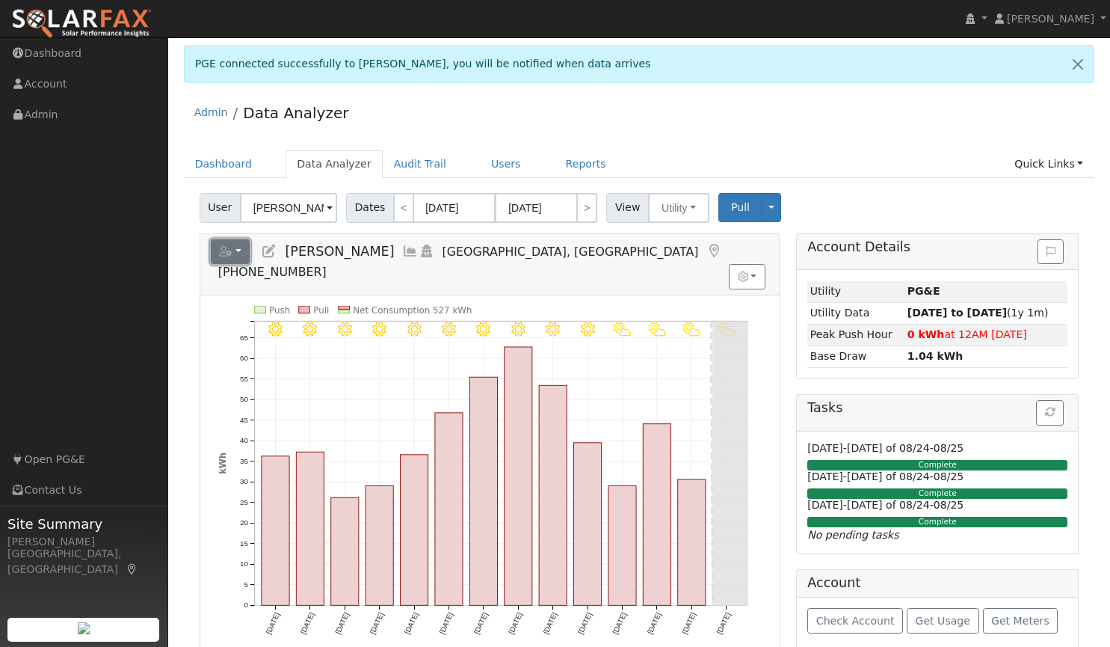
click at [229, 248] on icon "button" at bounding box center [225, 251] width 13 height 10
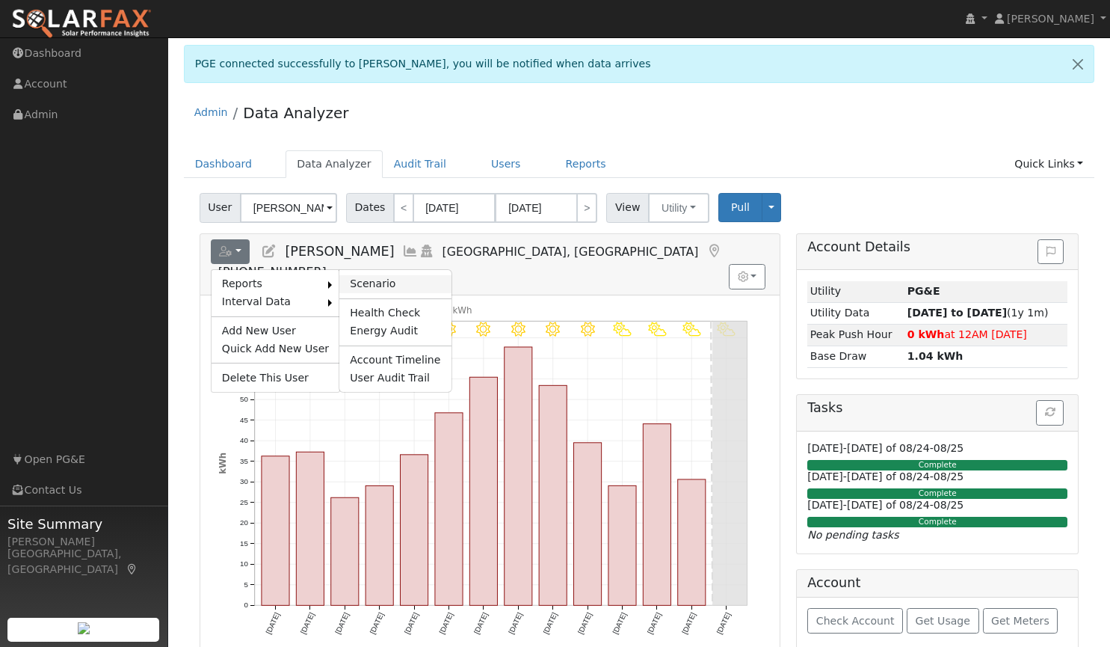
click at [347, 277] on link "Scenario" at bounding box center [394, 284] width 111 height 18
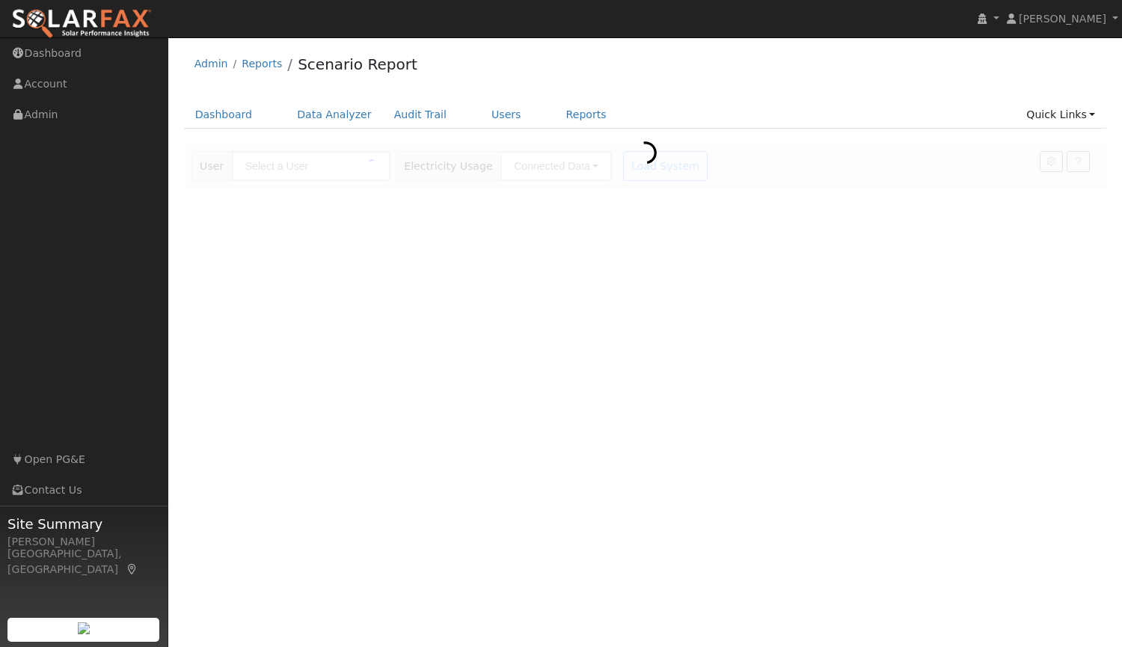
type input "[PERSON_NAME]"
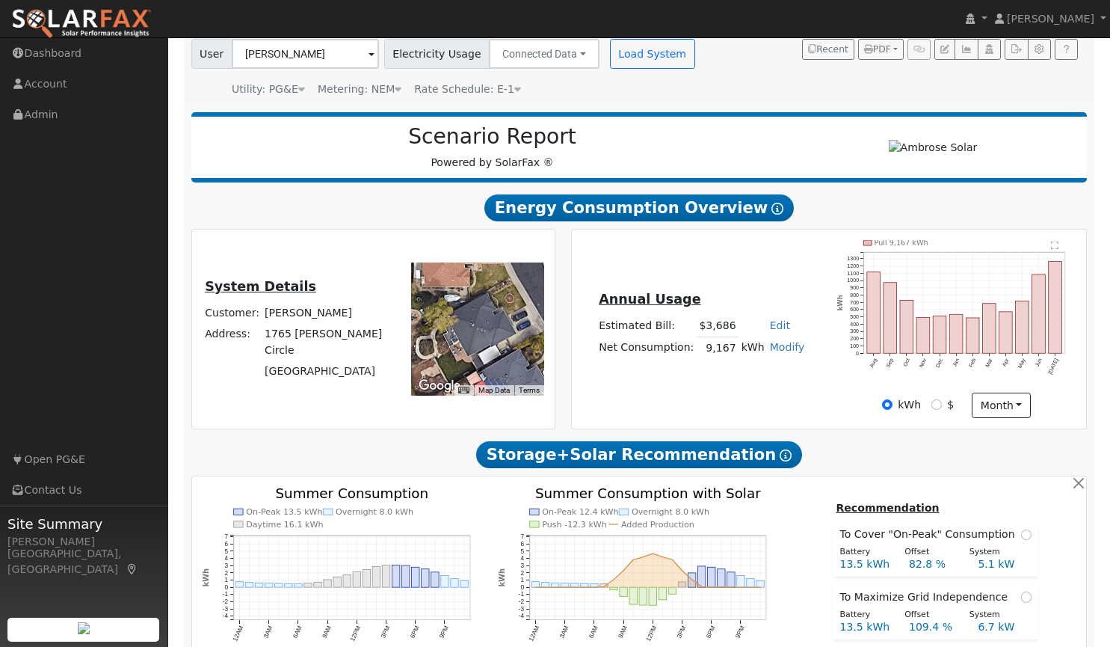
scroll to position [162, 0]
